Goal: Browse casually: Explore the website without a specific task or goal

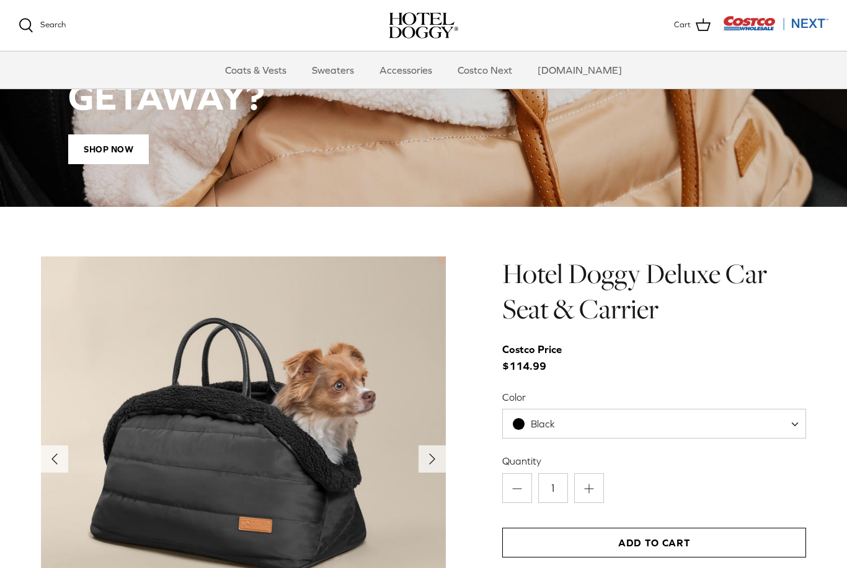
scroll to position [1045, 0]
click at [263, 64] on link "Coats & Vests" at bounding box center [256, 69] width 84 height 37
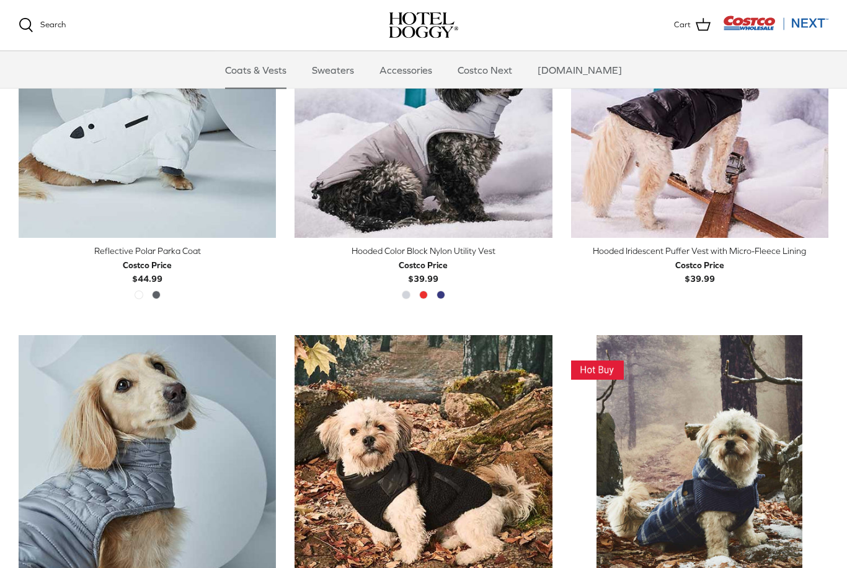
scroll to position [1091, 0]
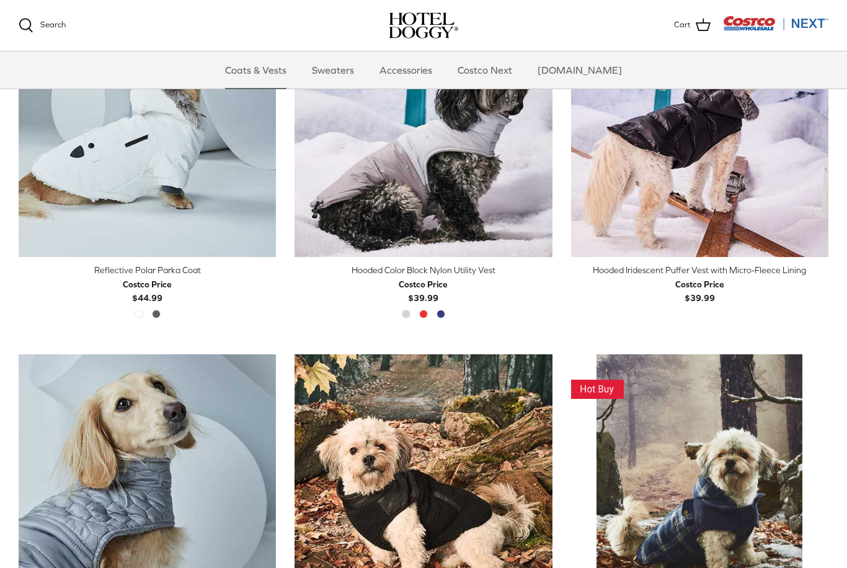
click at [343, 73] on link "Sweaters" at bounding box center [333, 69] width 64 height 37
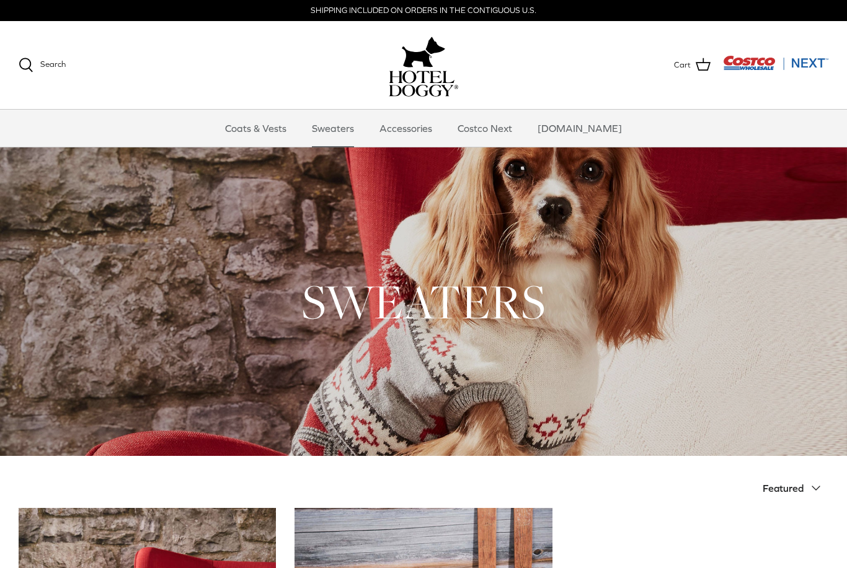
click at [428, 131] on link "Accessories" at bounding box center [405, 128] width 75 height 37
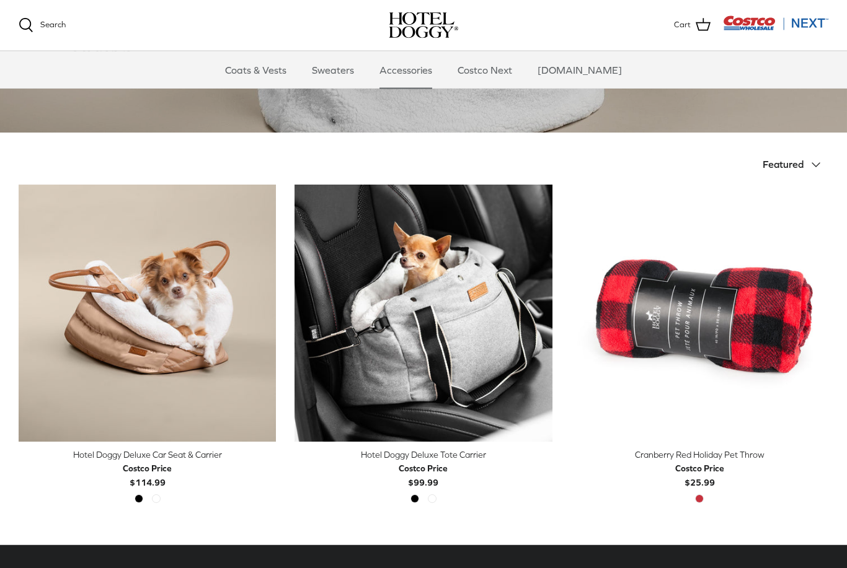
scroll to position [198, 0]
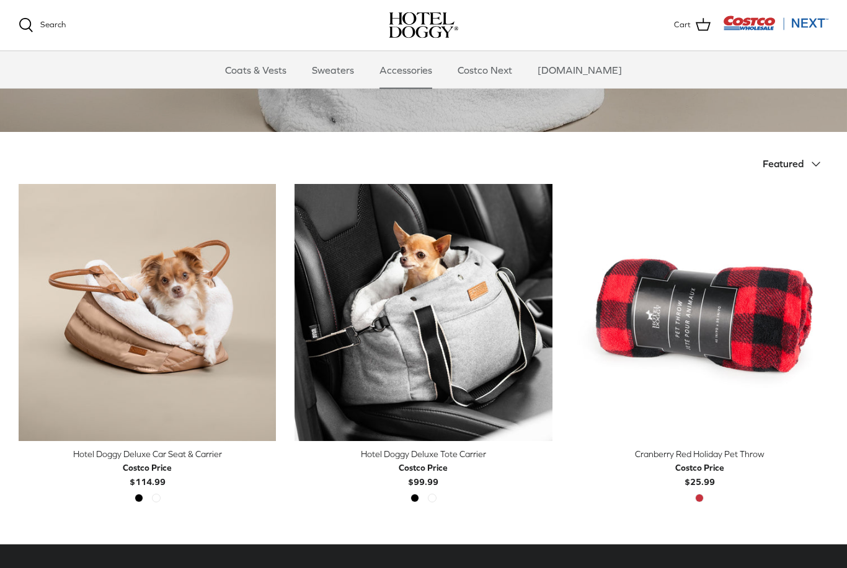
click at [505, 73] on link "Costco Next" at bounding box center [484, 69] width 77 height 37
